Goal: Information Seeking & Learning: Learn about a topic

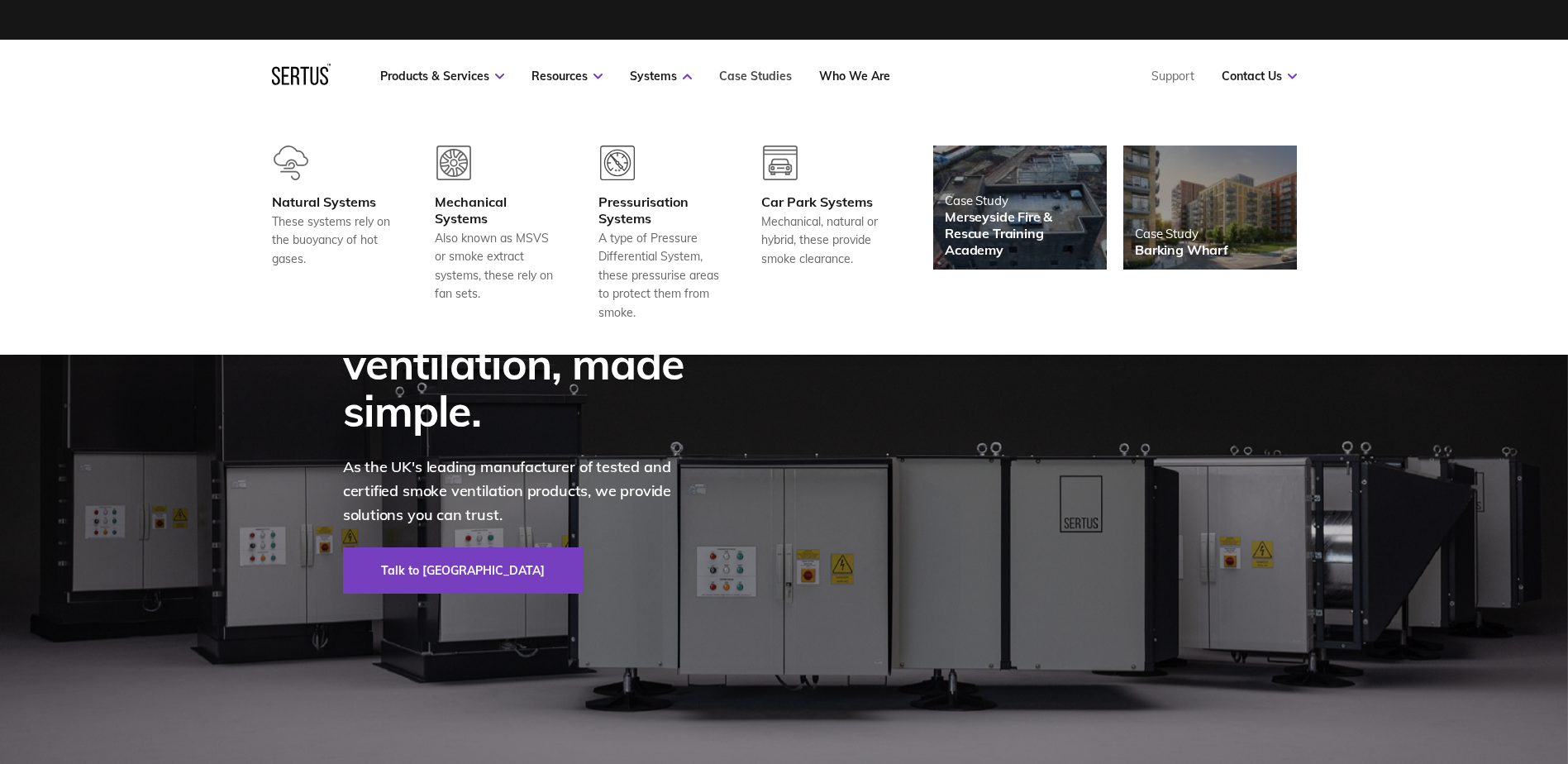
click at [752, 70] on link "Case Studies" at bounding box center [755, 76] width 73 height 15
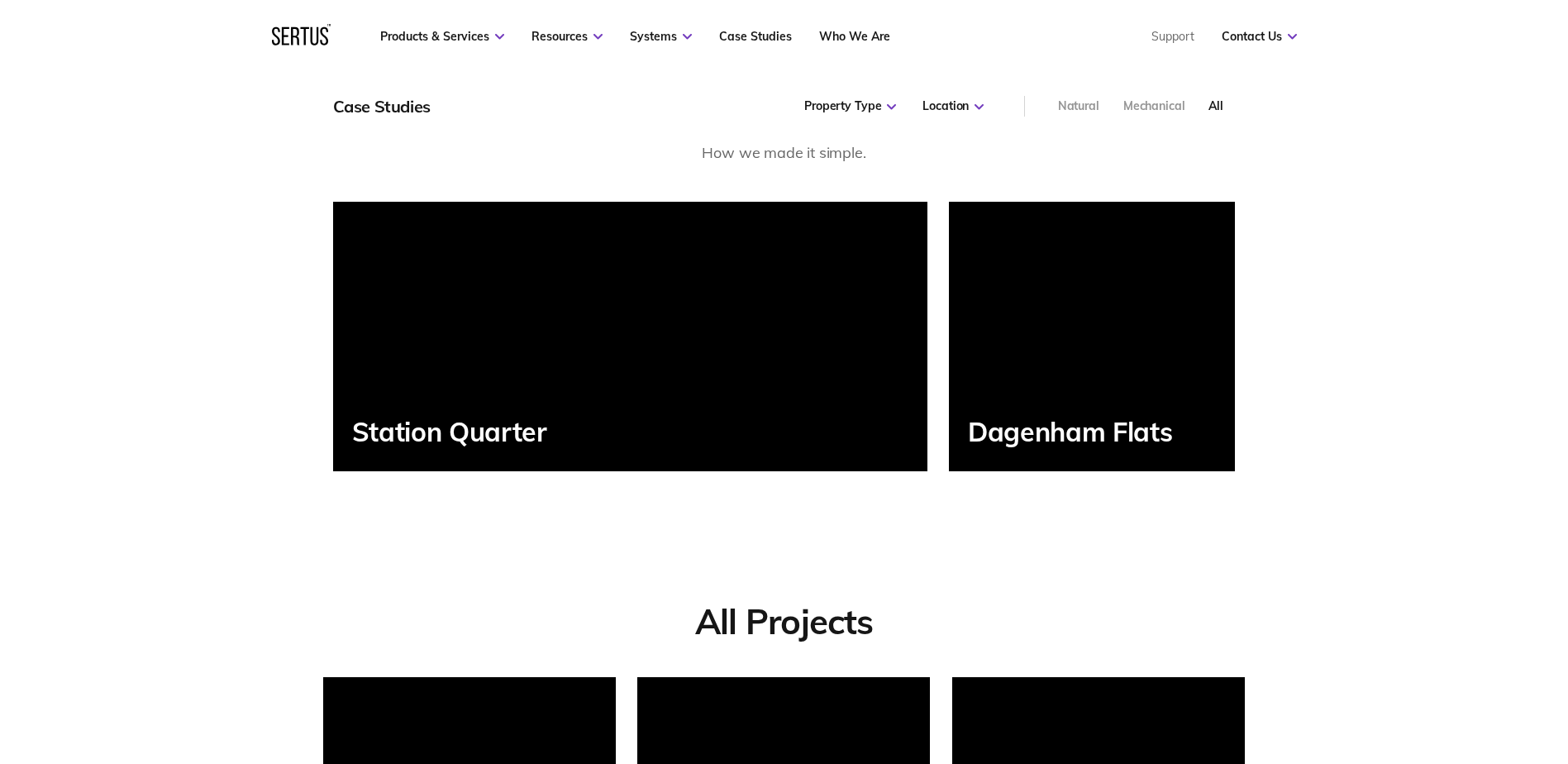
scroll to position [827, 0]
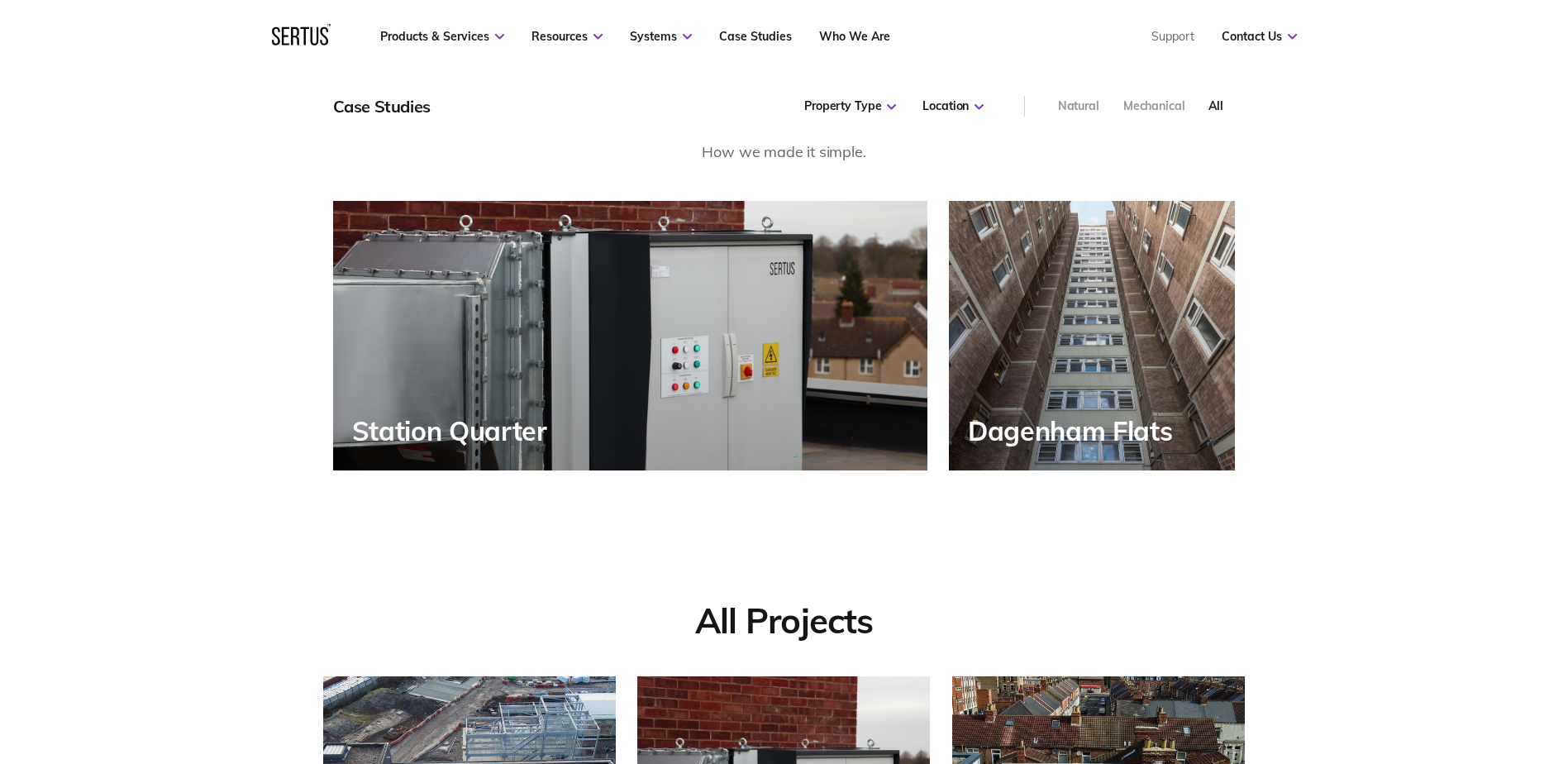
click at [471, 396] on div "Station Quarter" at bounding box center [631, 335] width 594 height 270
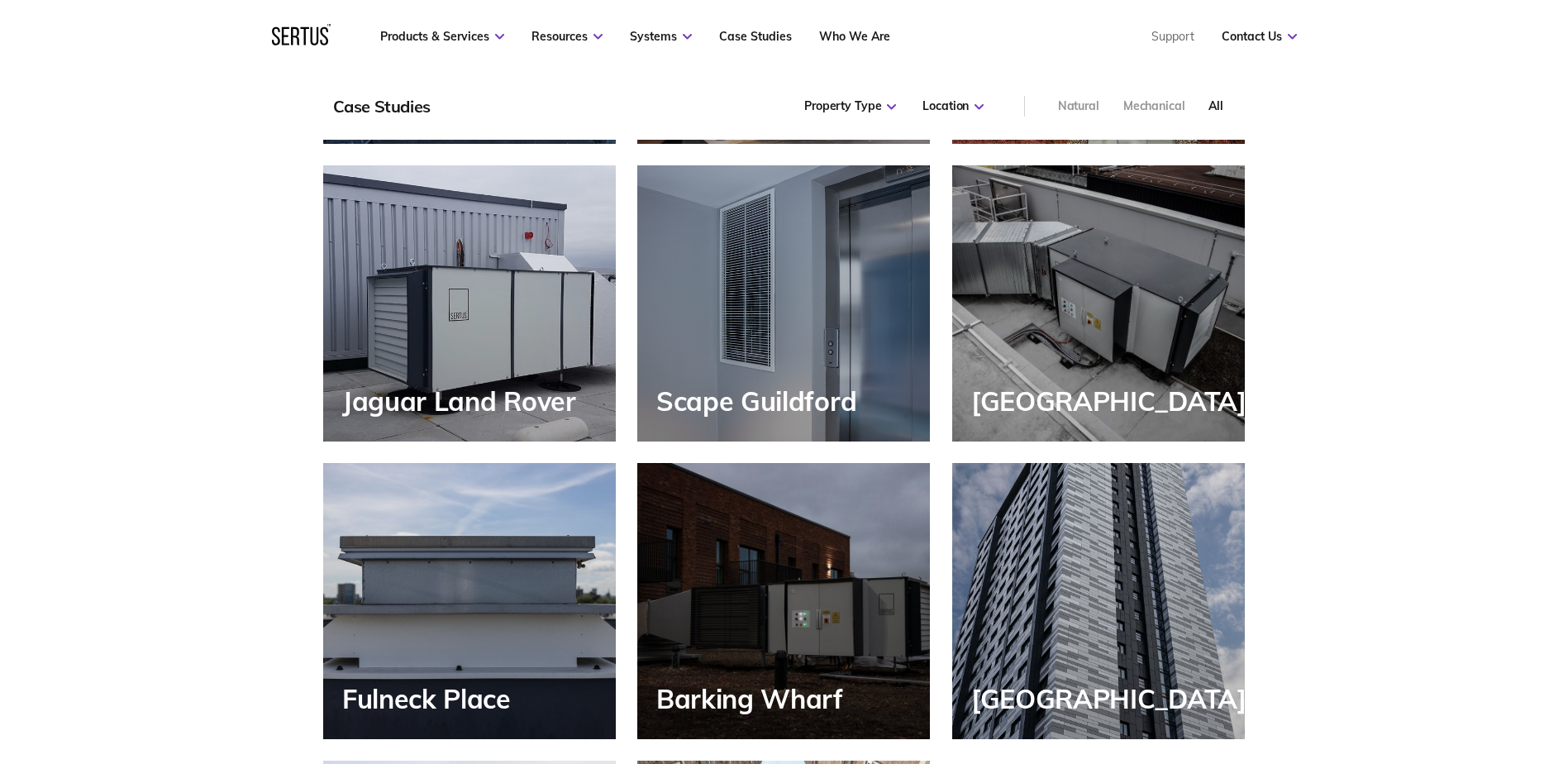
scroll to position [1736, 0]
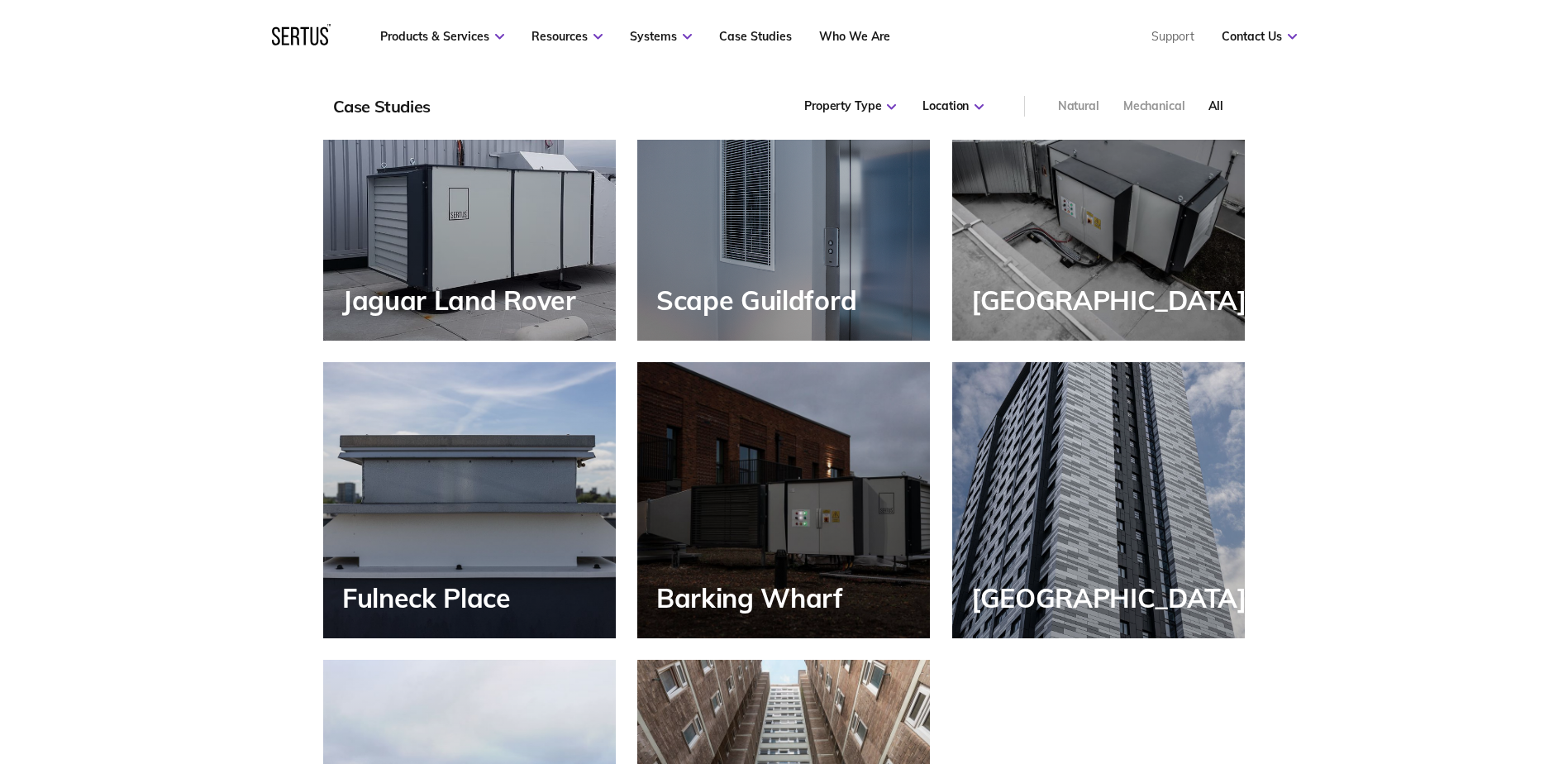
click at [733, 234] on div "Scape Guildford" at bounding box center [784, 202] width 293 height 276
